Goal: Information Seeking & Learning: Check status

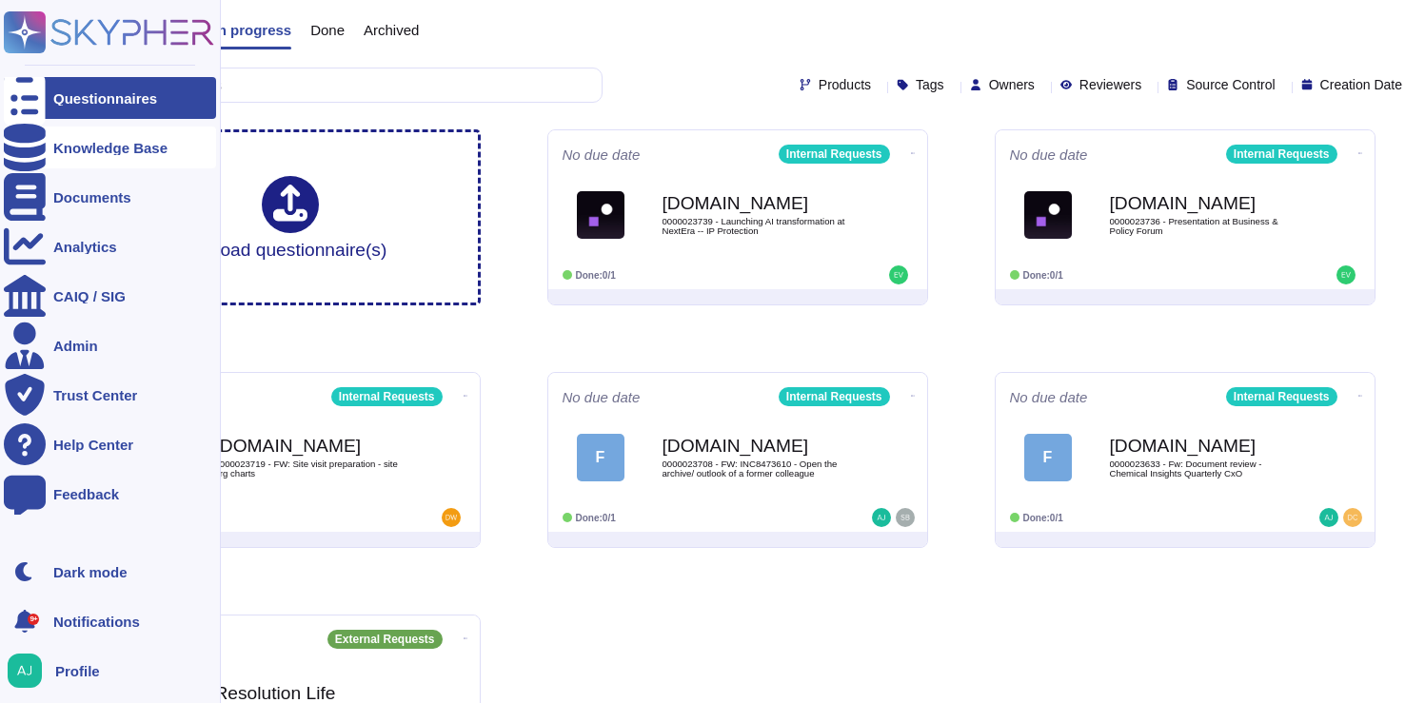
click at [74, 148] on div "Knowledge Base" at bounding box center [110, 148] width 114 height 14
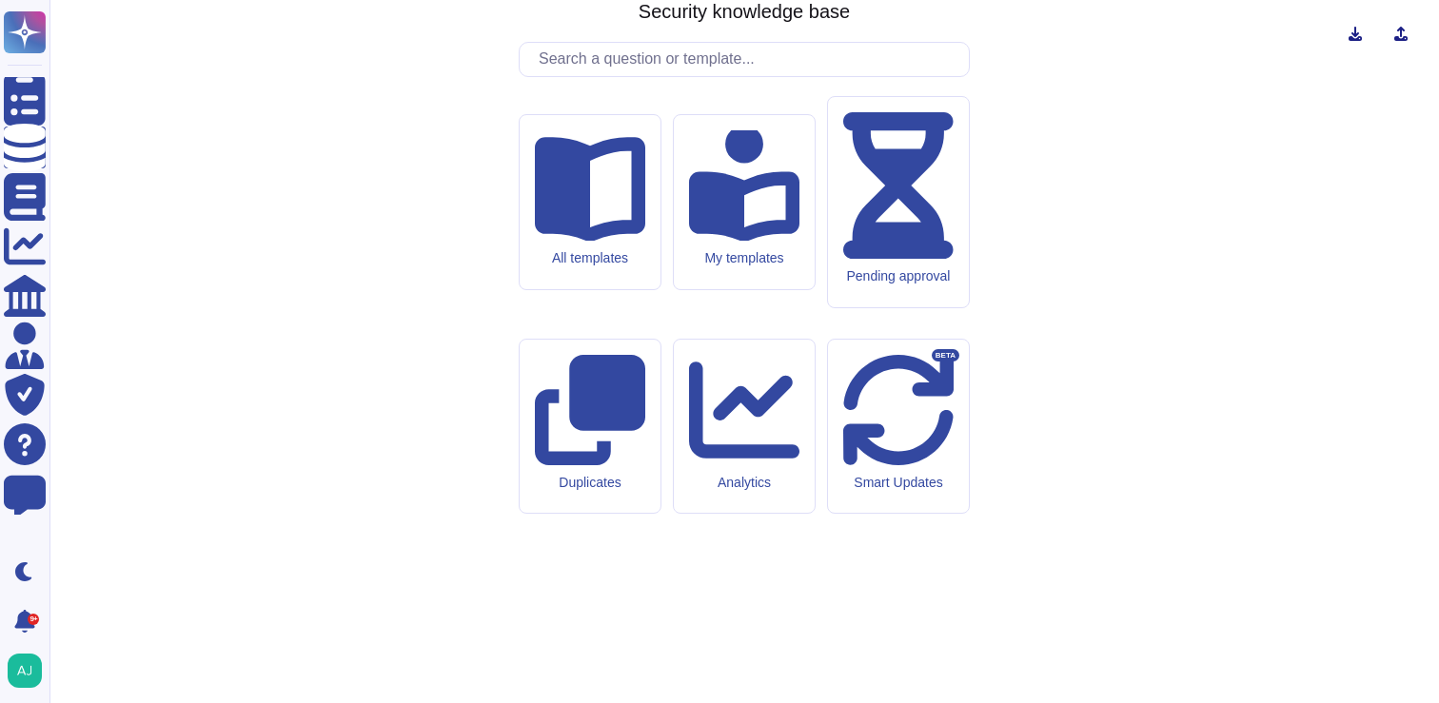
click at [607, 76] on input "text" at bounding box center [749, 59] width 440 height 33
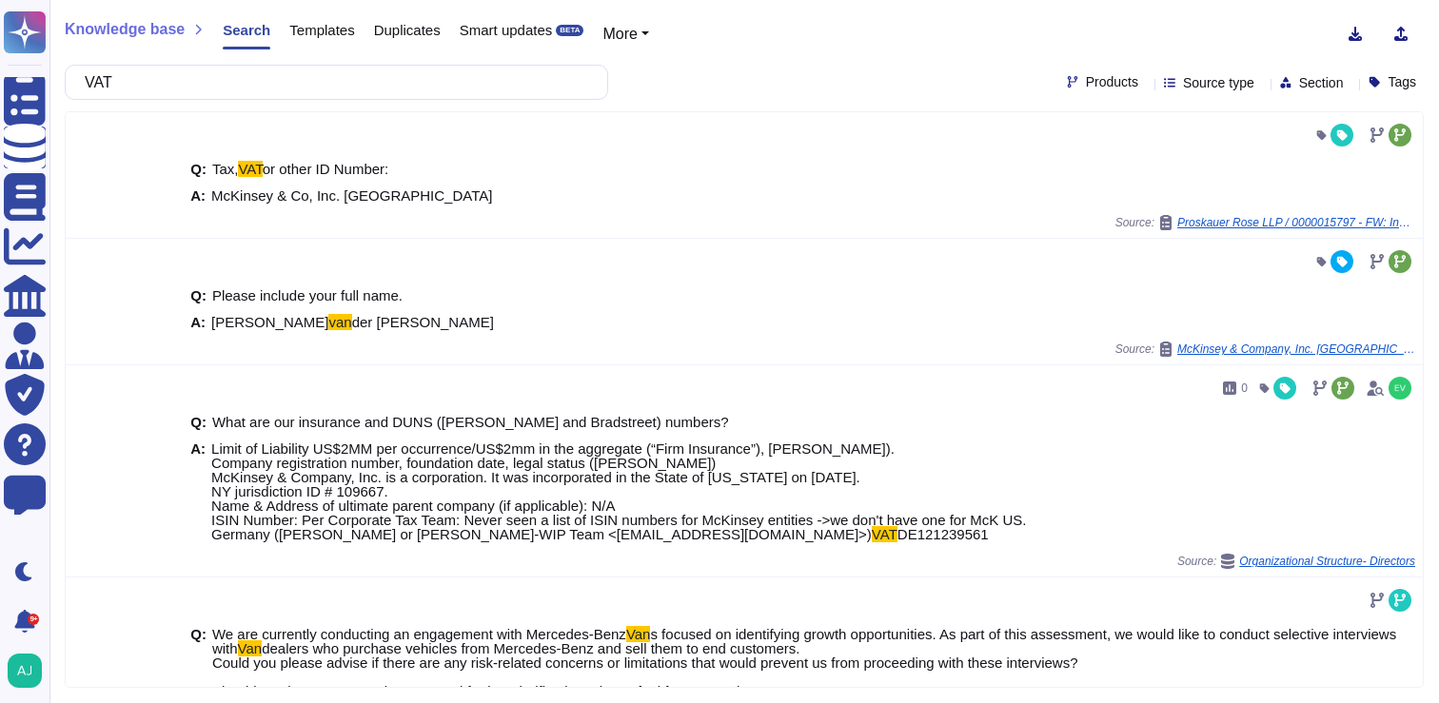
click at [1146, 235] on icon at bounding box center [1359, 357] width 426 height 244
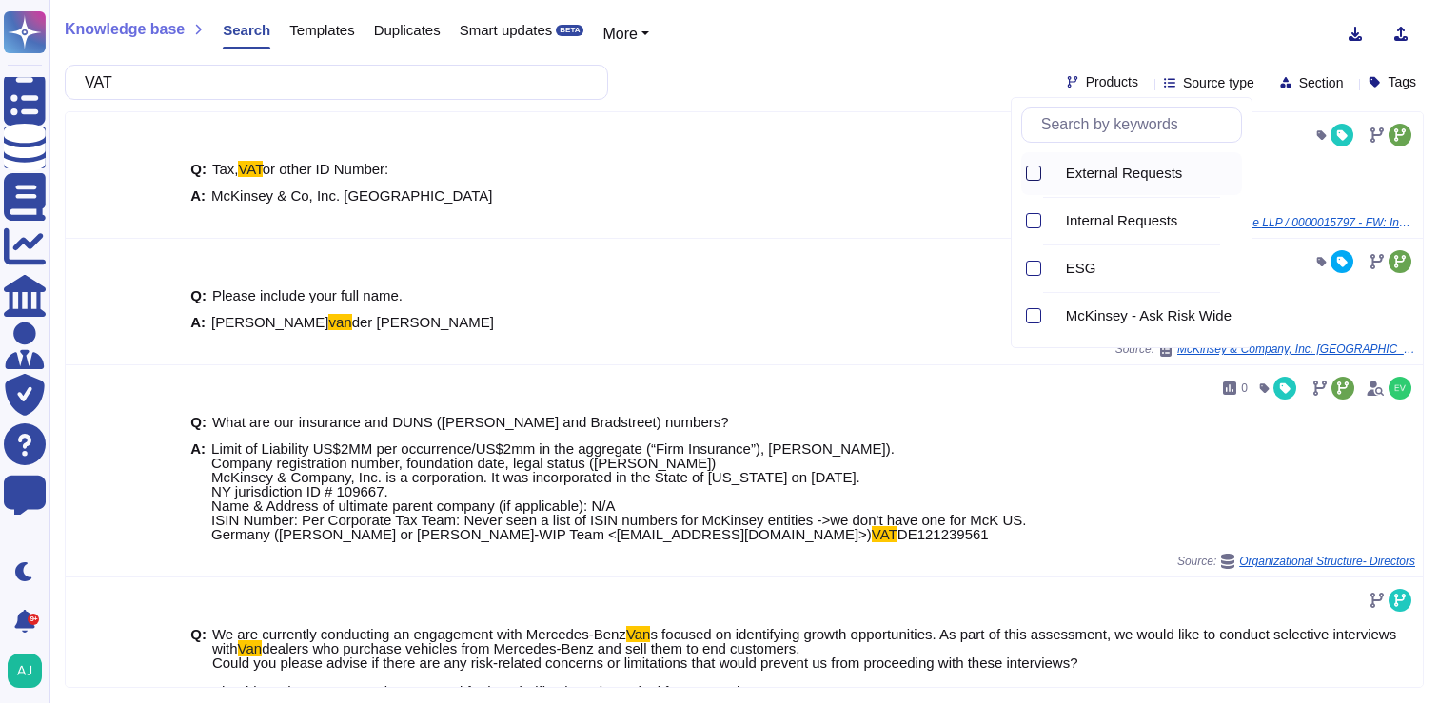
click at [1031, 172] on div at bounding box center [1033, 173] width 15 height 15
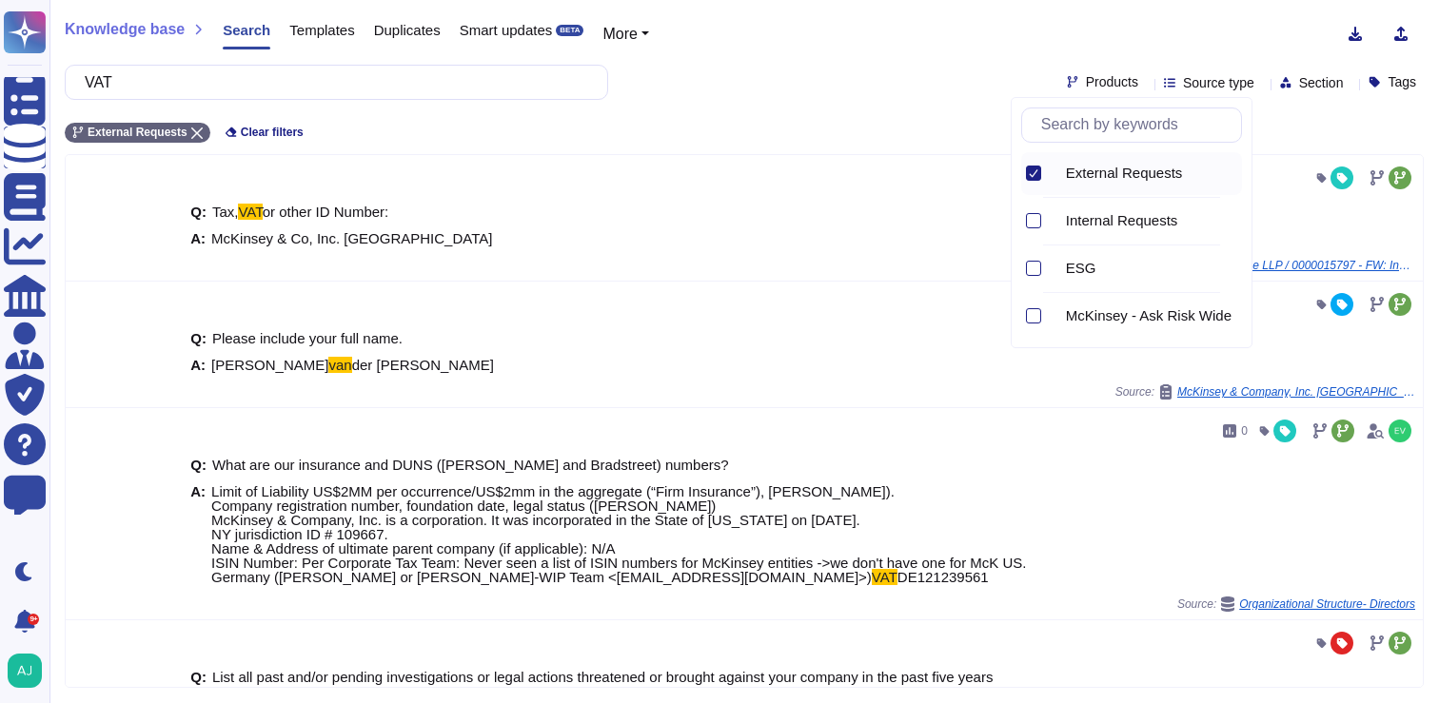
click at [829, 58] on div "Knowledge base Search Templates Duplicates Smart updates BETA More VAT Products…" at bounding box center [744, 351] width 1390 height 703
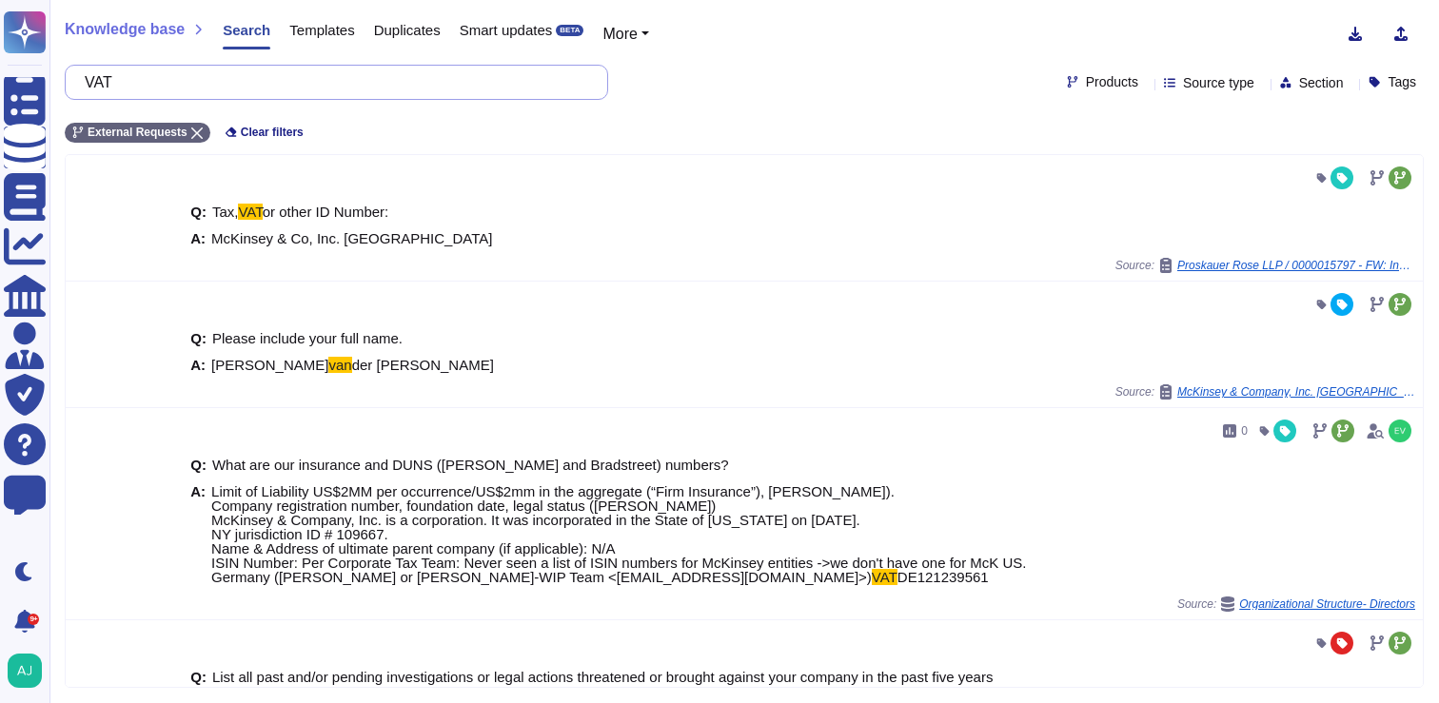
click at [237, 82] on input "VAT" at bounding box center [331, 82] width 513 height 33
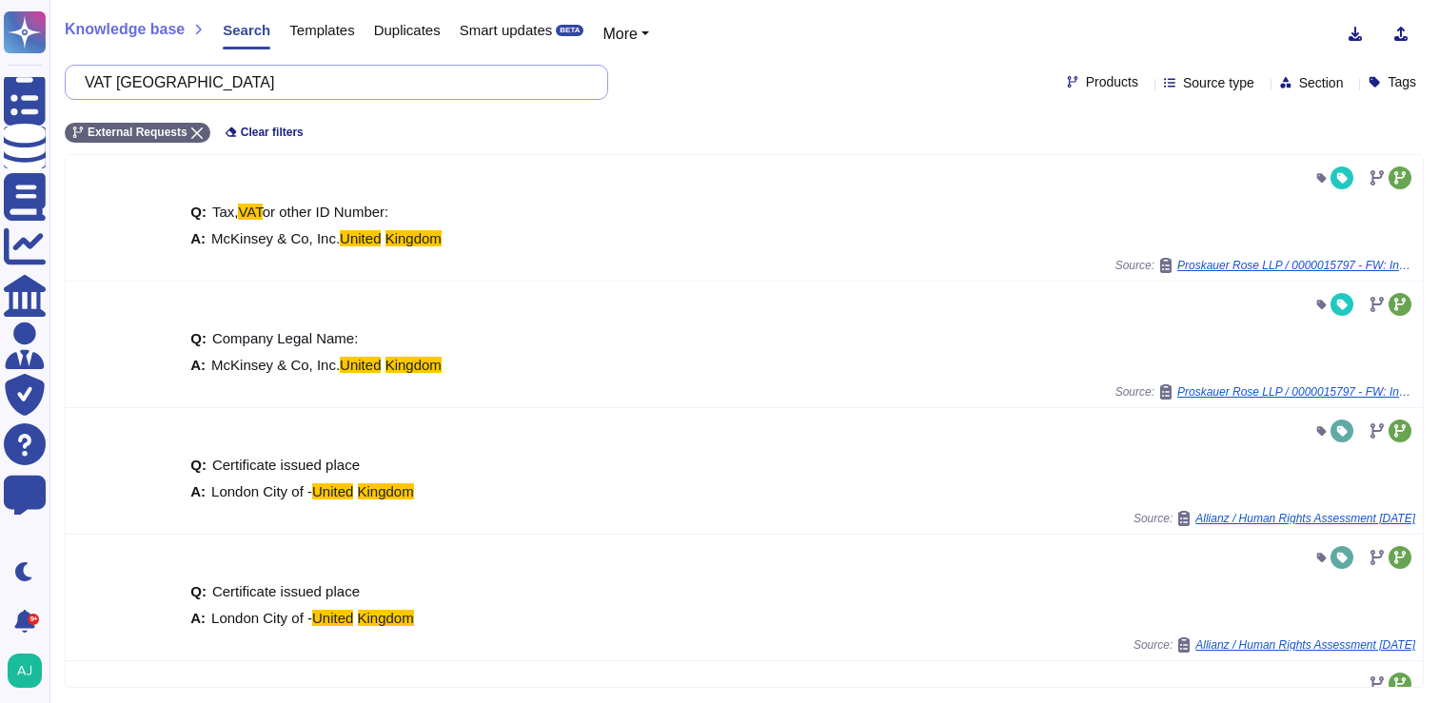
type input "VAT [GEOGRAPHIC_DATA]"
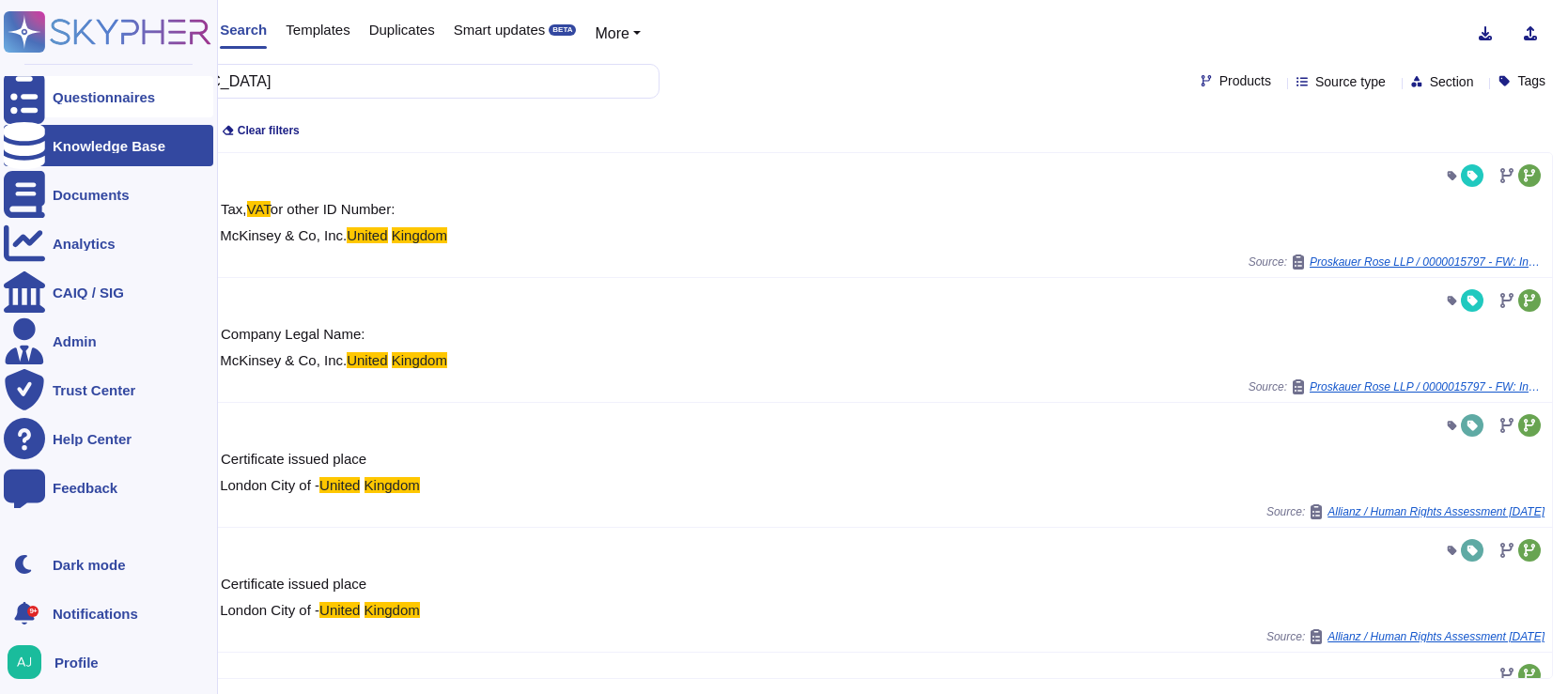
click at [96, 91] on div "Questionnaires" at bounding box center [104, 97] width 103 height 14
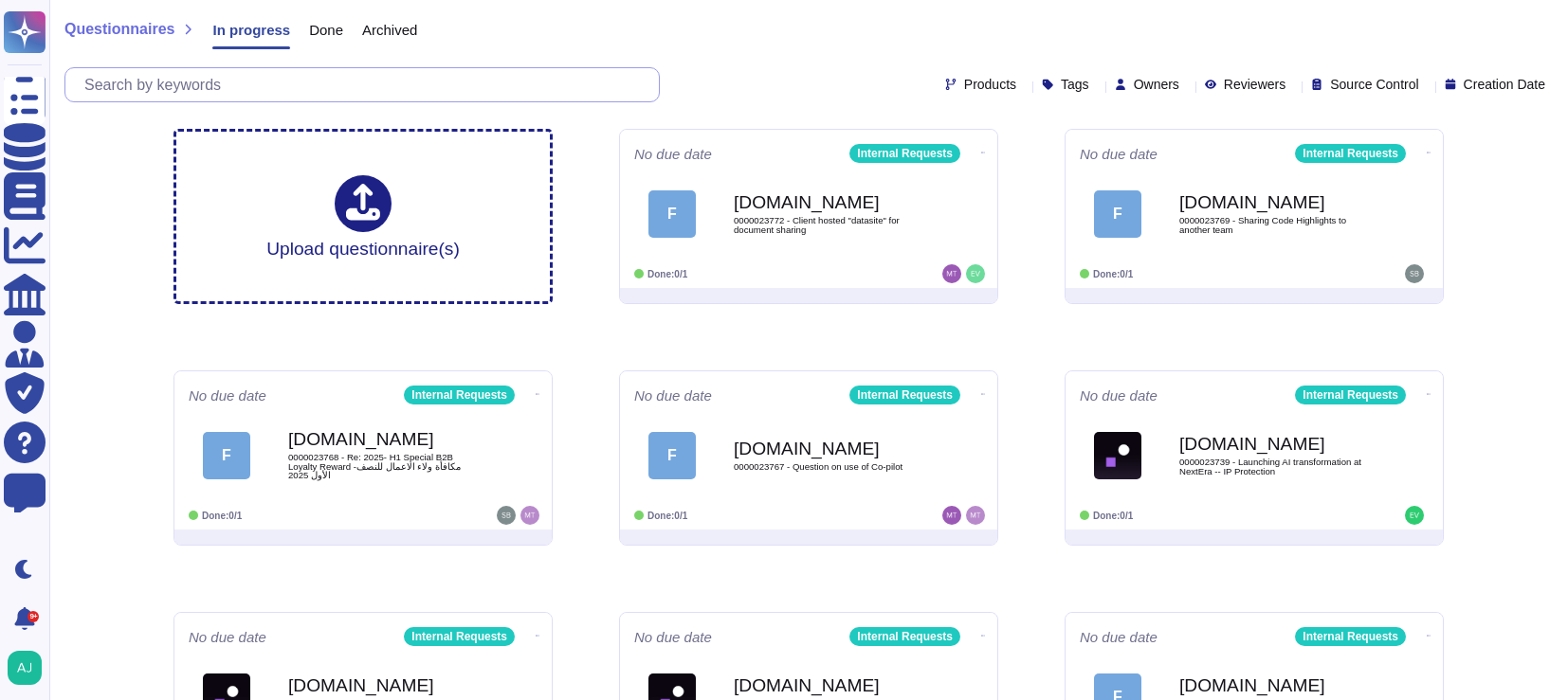
click at [425, 85] on input "text" at bounding box center [367, 85] width 584 height 33
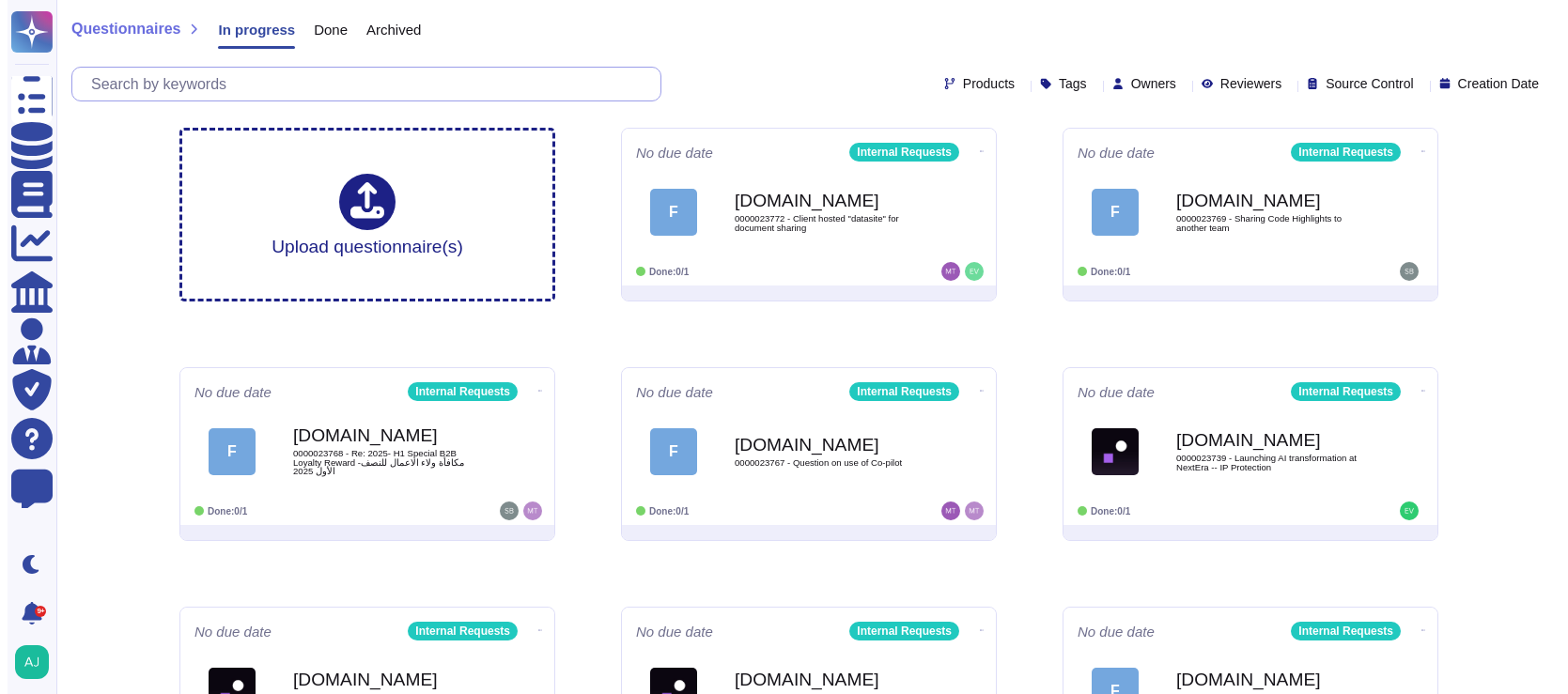
paste input "0000023573"
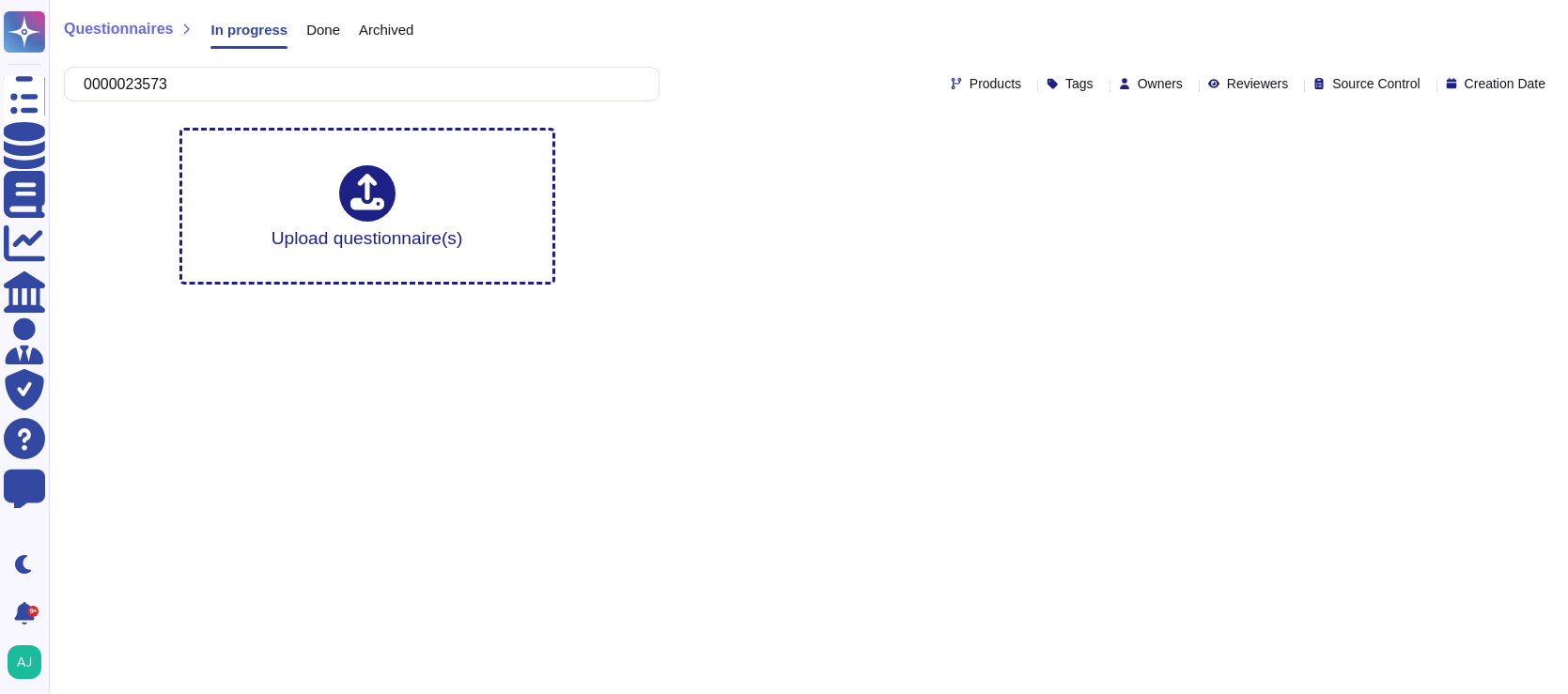
type input "0000023573"
click at [102, 35] on span "Questionnaires" at bounding box center [118, 29] width 109 height 15
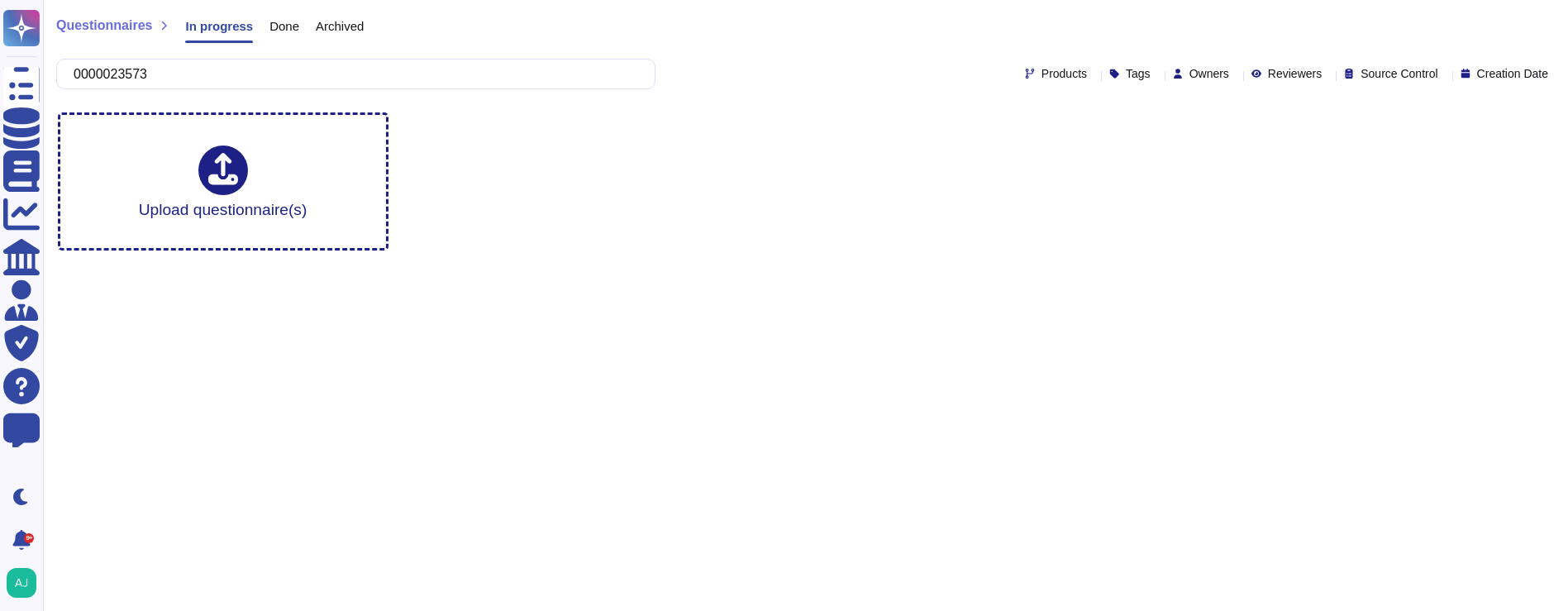
click at [119, 26] on span "Questionnaires" at bounding box center [104, 25] width 96 height 13
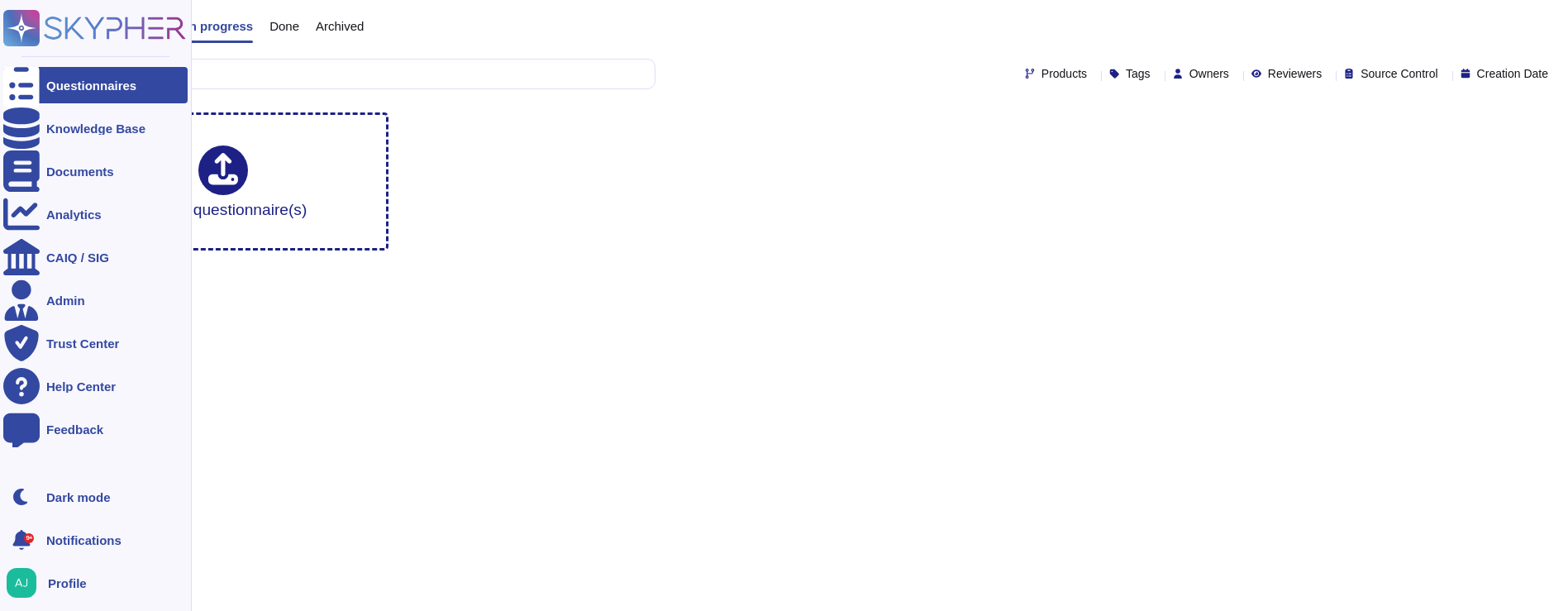
click at [43, 78] on div "Questionnaires" at bounding box center [96, 85] width 184 height 37
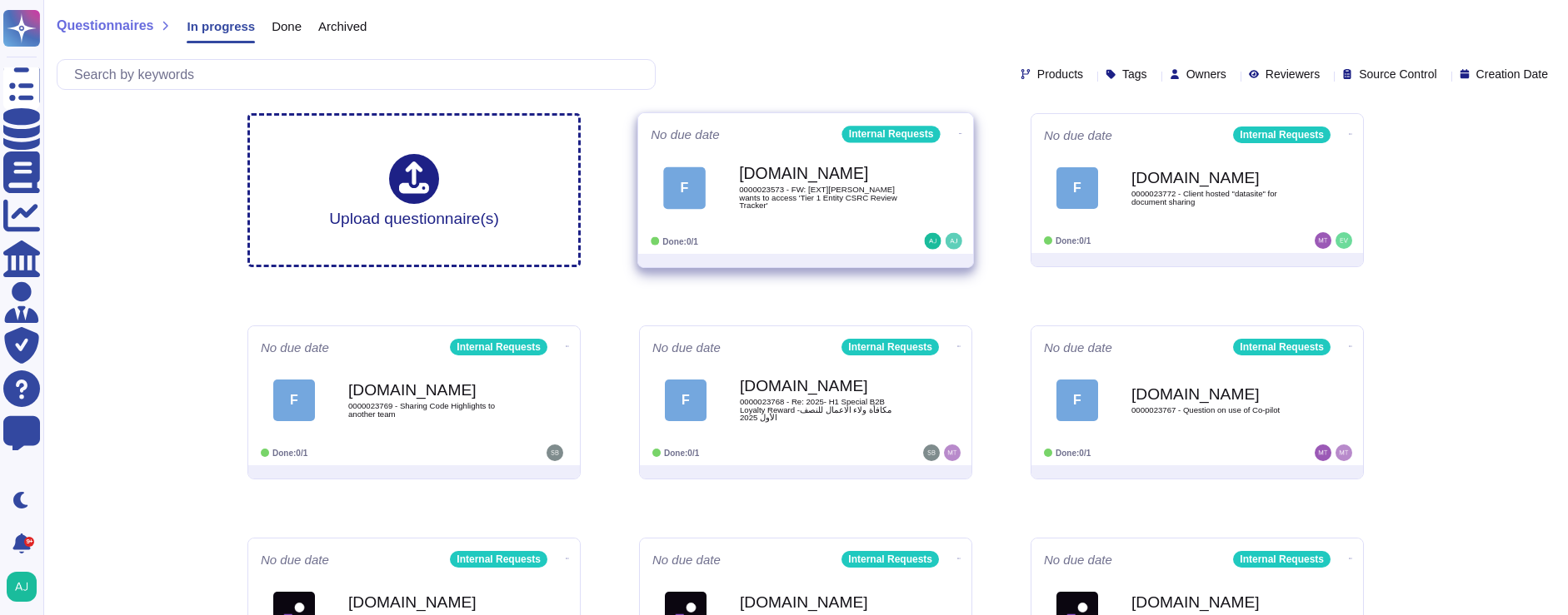
click at [849, 251] on div "No due date Internal Requests F [DOMAIN_NAME] 0000023573 - FW: [EXT][PERSON_NAM…" at bounding box center [805, 183] width 335 height 141
